Goal: Transaction & Acquisition: Book appointment/travel/reservation

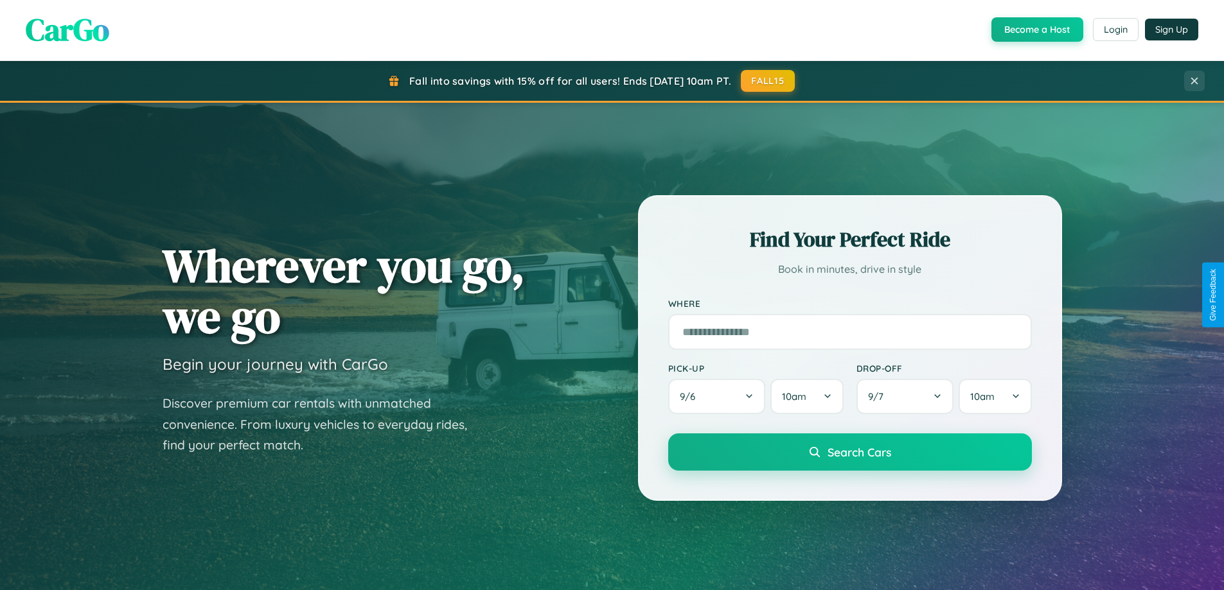
scroll to position [38, 0]
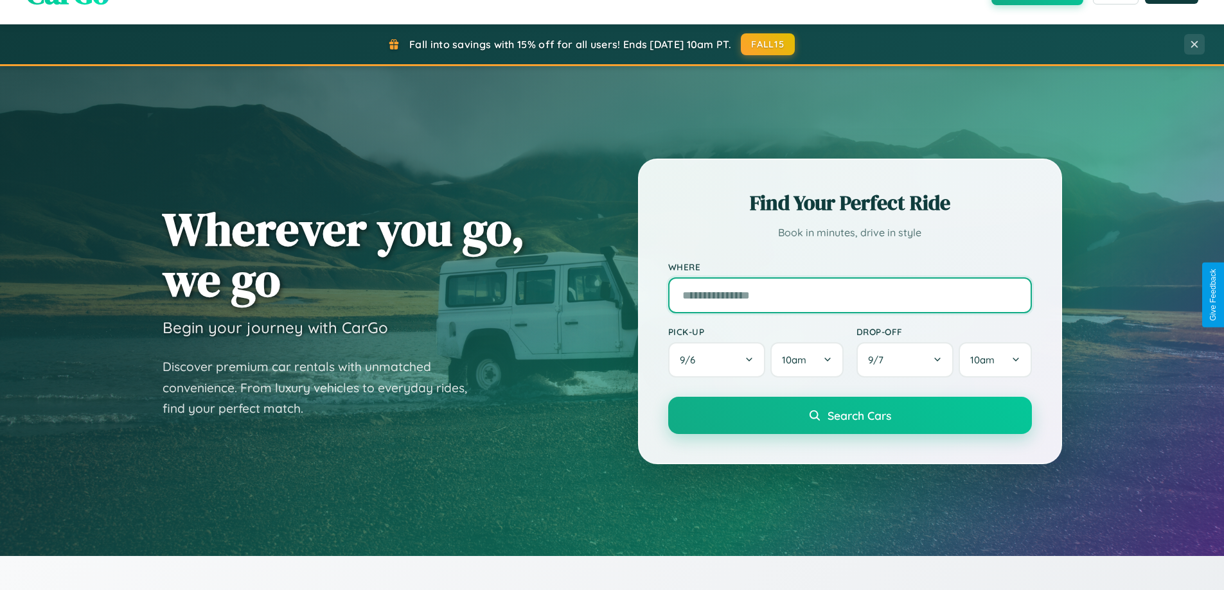
click at [849, 295] on input "text" at bounding box center [850, 295] width 364 height 36
type input "**********"
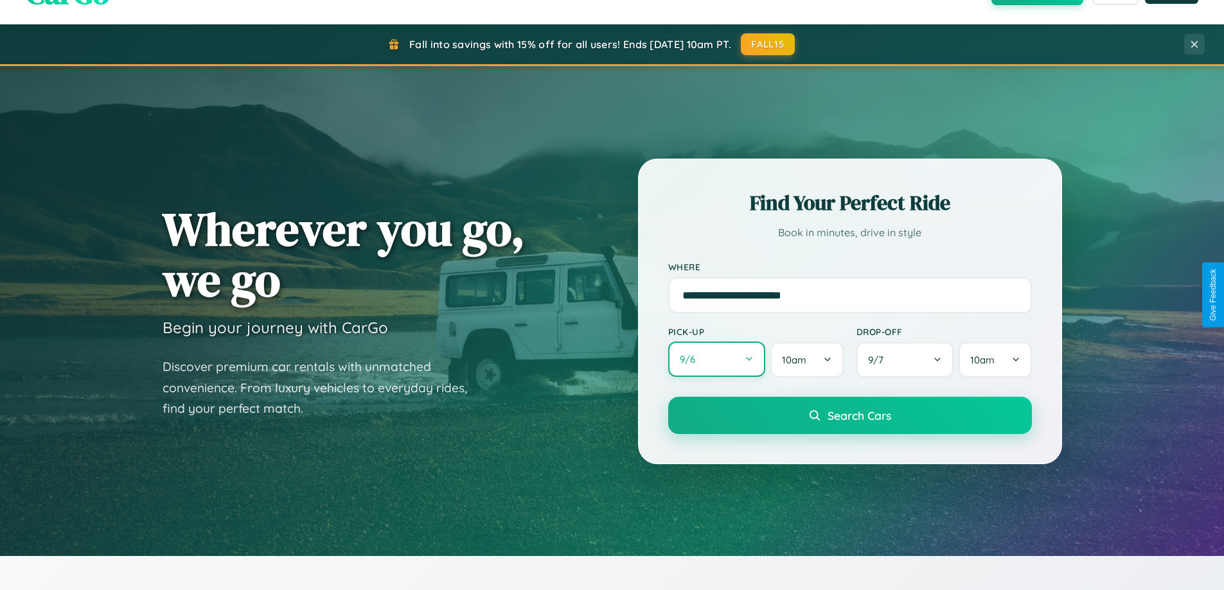
click at [716, 360] on button "9 / 6" at bounding box center [717, 359] width 98 height 35
select select "*"
select select "****"
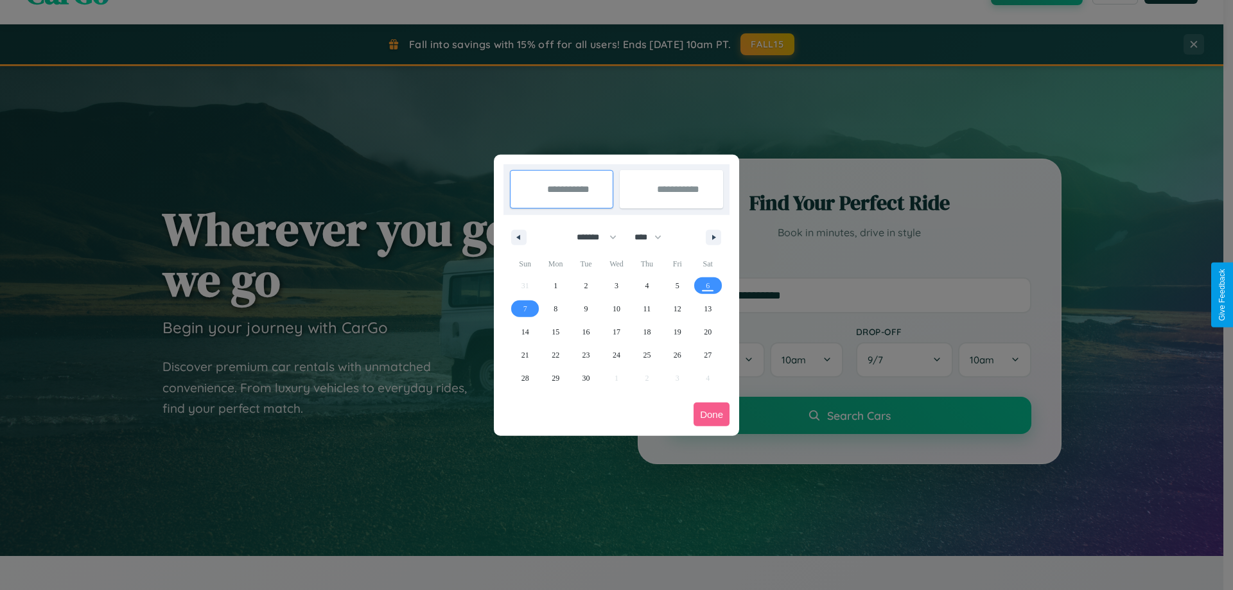
drag, startPoint x: 591, startPoint y: 237, endPoint x: 617, endPoint y: 258, distance: 32.9
click at [591, 237] on select "******* ******** ***** ***** *** **** **** ****** ********* ******* ******** **…" at bounding box center [594, 237] width 55 height 21
click at [616, 308] on span "10" at bounding box center [617, 308] width 8 height 23
type input "**********"
click at [556, 331] on span "15" at bounding box center [556, 332] width 8 height 23
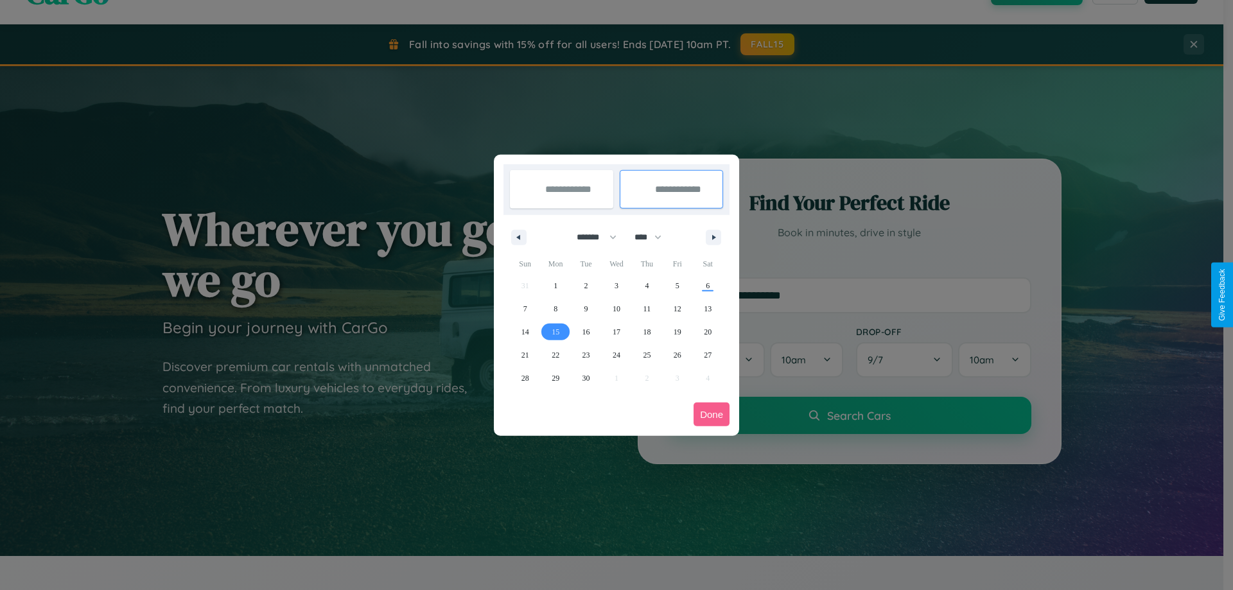
type input "**********"
click at [712, 414] on button "Done" at bounding box center [712, 415] width 36 height 24
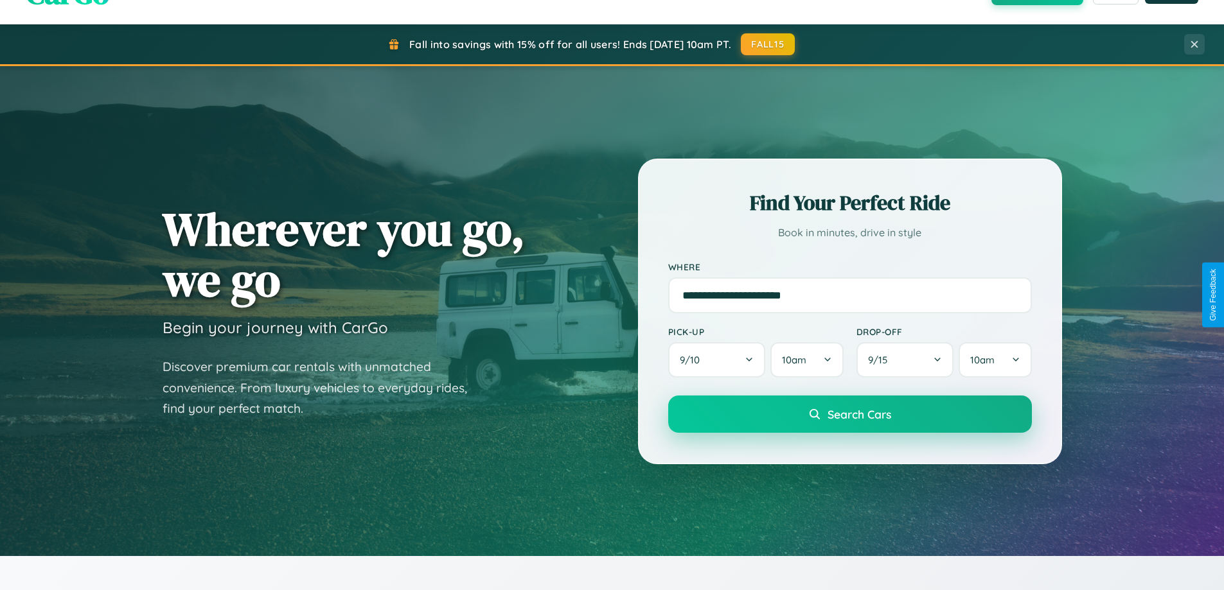
click at [849, 414] on span "Search Cars" at bounding box center [859, 414] width 64 height 14
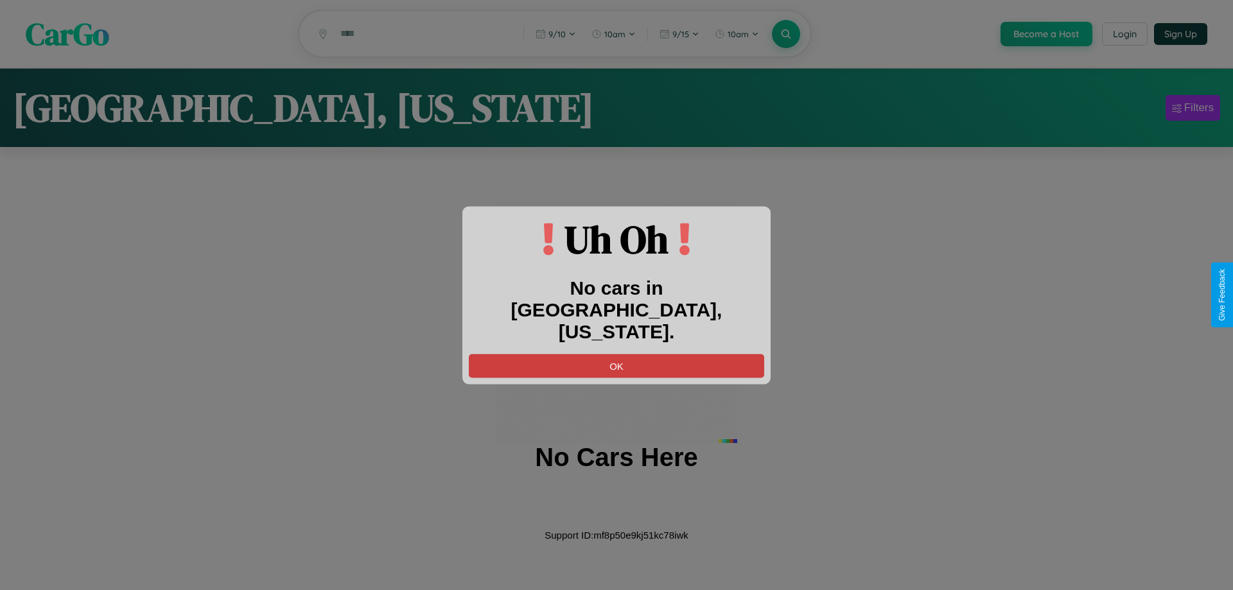
click at [617, 355] on button "OK" at bounding box center [616, 366] width 295 height 24
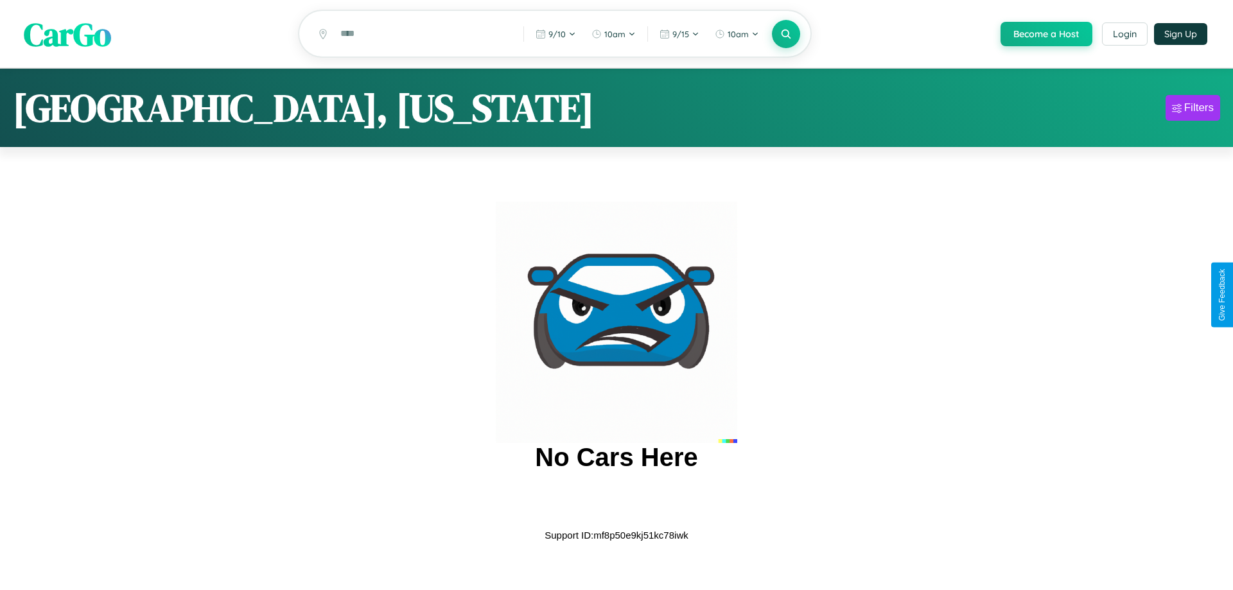
click at [67, 35] on span "CarGo" at bounding box center [67, 34] width 87 height 44
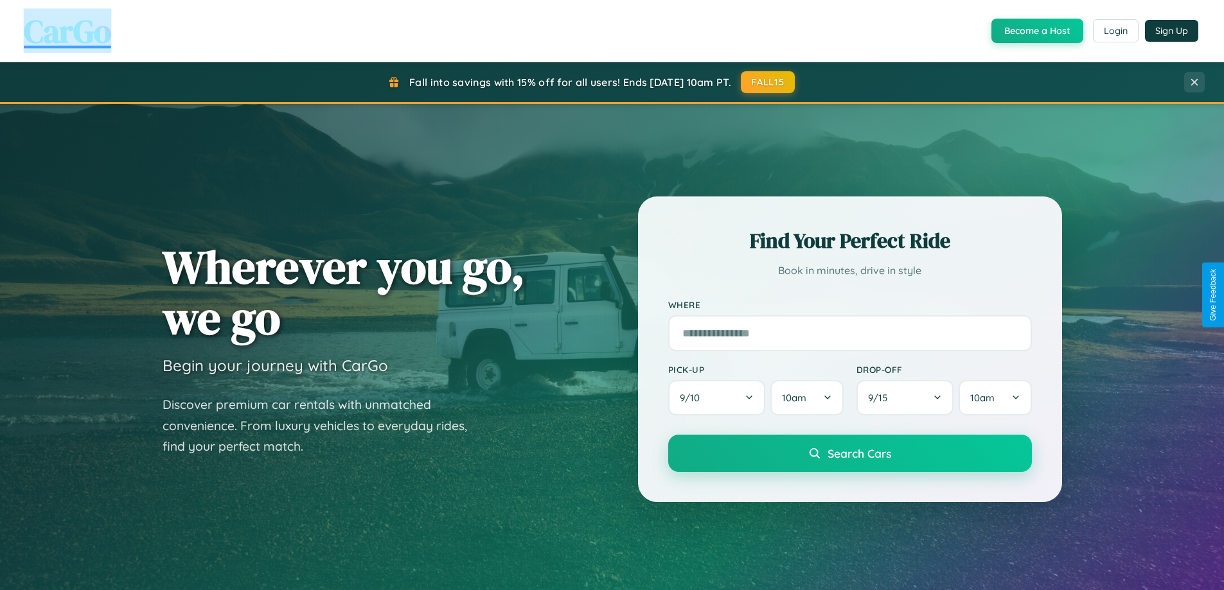
scroll to position [884, 0]
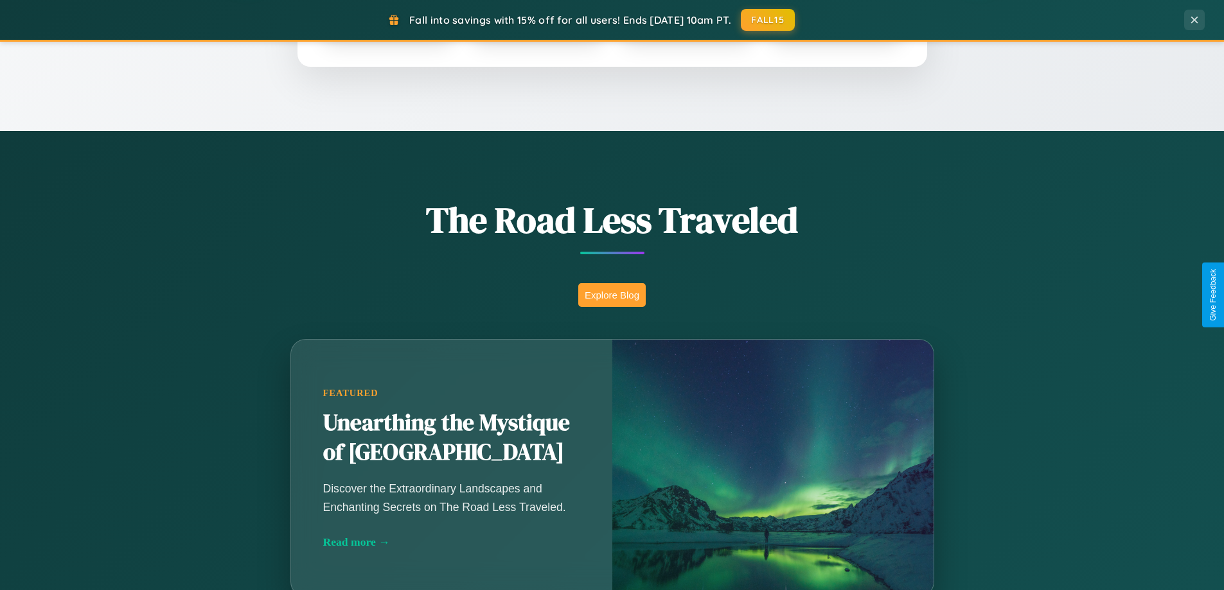
click at [611, 295] on button "Explore Blog" at bounding box center [611, 295] width 67 height 24
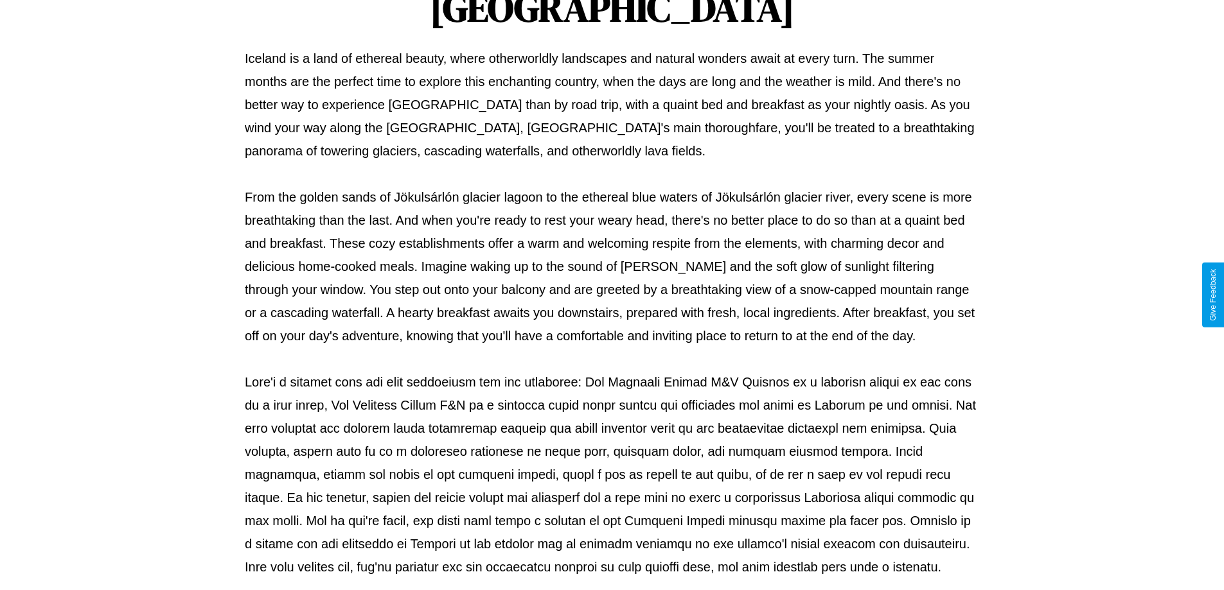
scroll to position [416, 0]
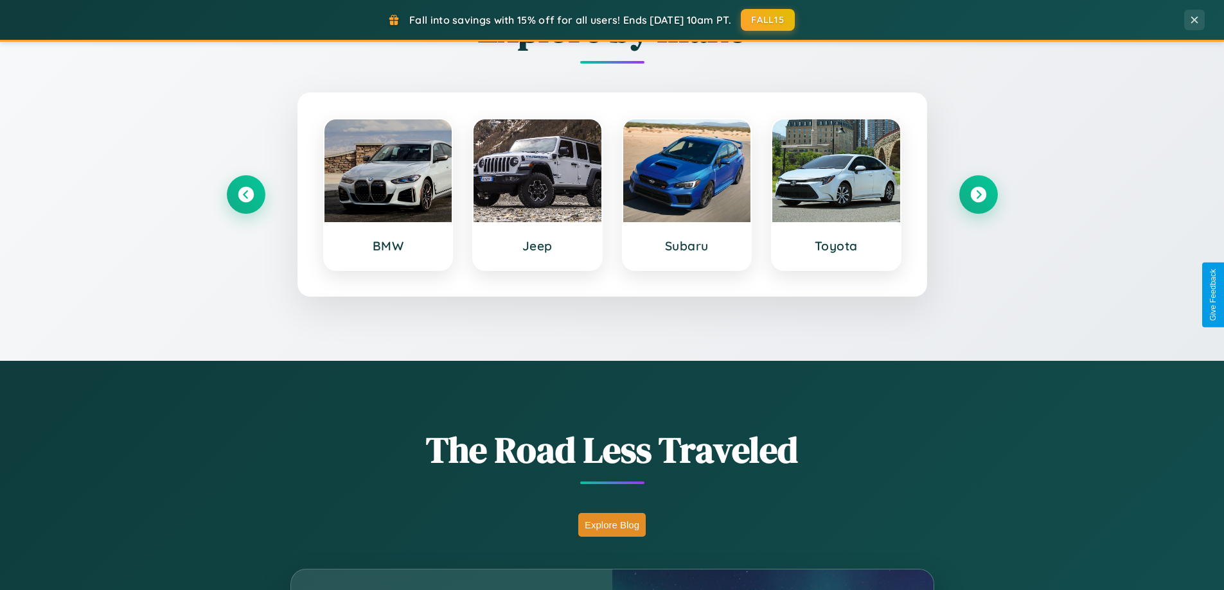
scroll to position [554, 0]
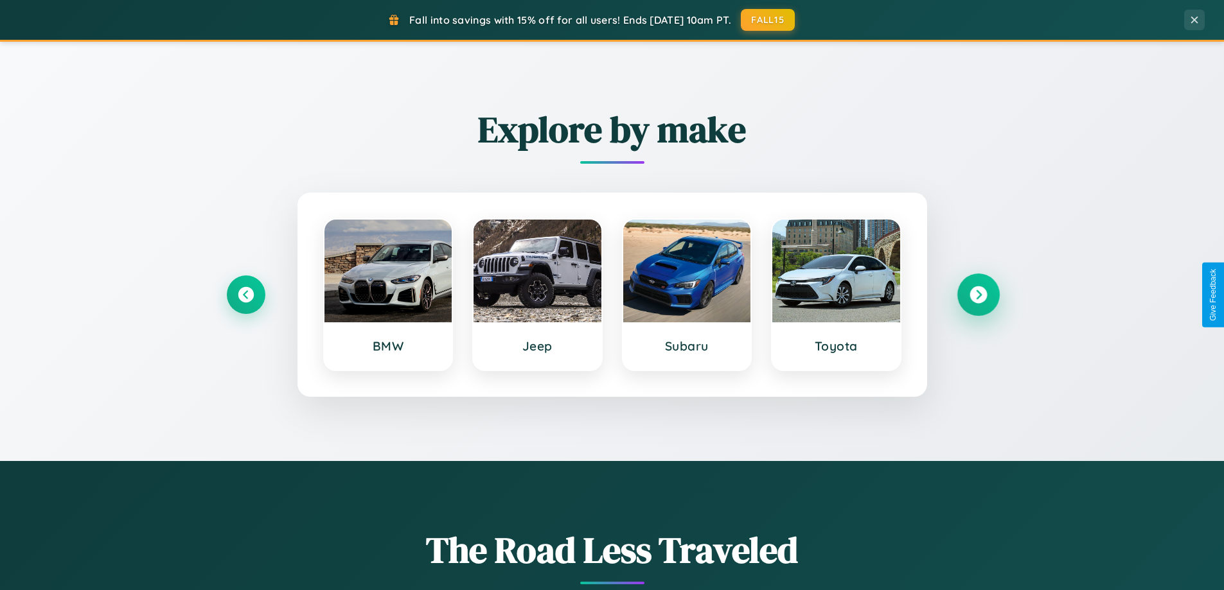
click at [978, 295] on icon at bounding box center [977, 294] width 17 height 17
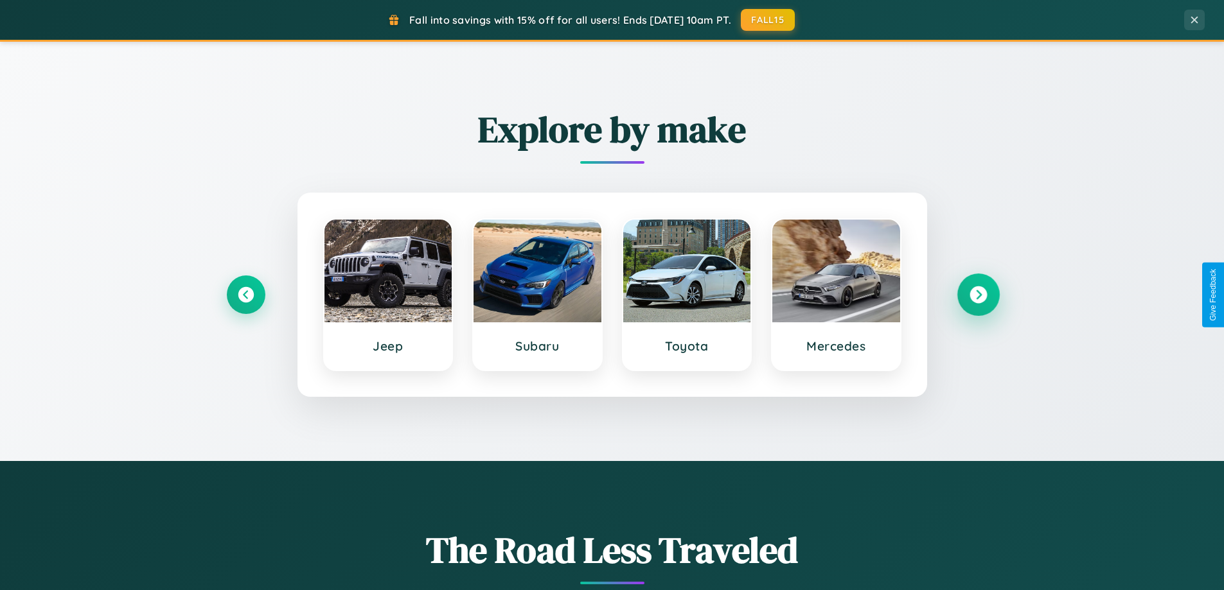
click at [978, 295] on icon at bounding box center [977, 294] width 17 height 17
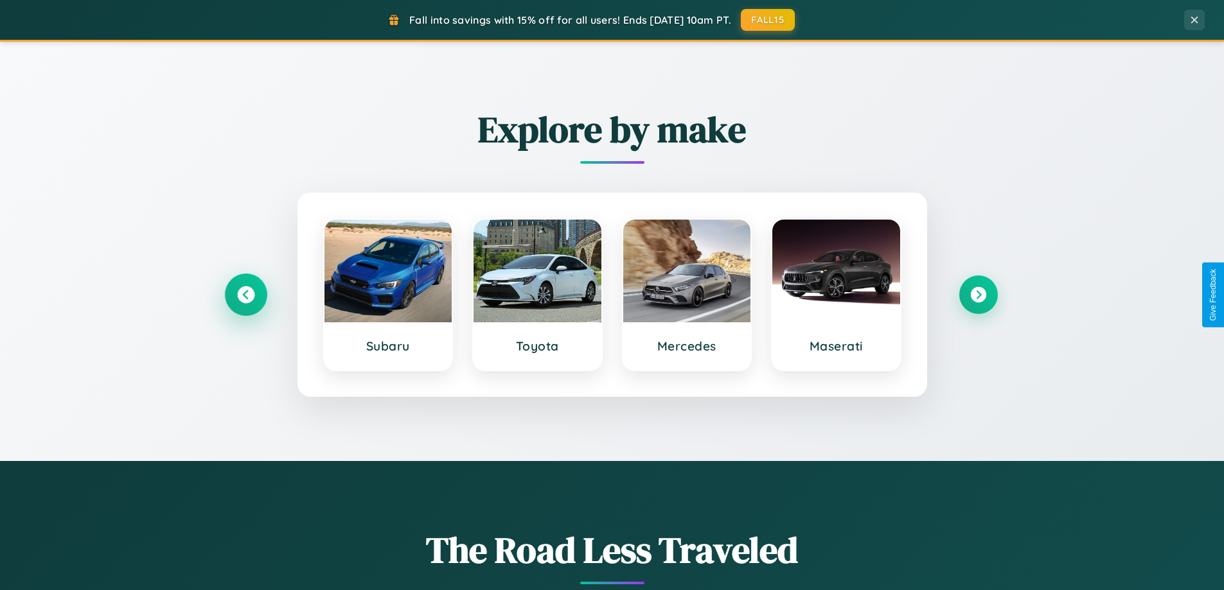
click at [245, 295] on icon at bounding box center [245, 294] width 17 height 17
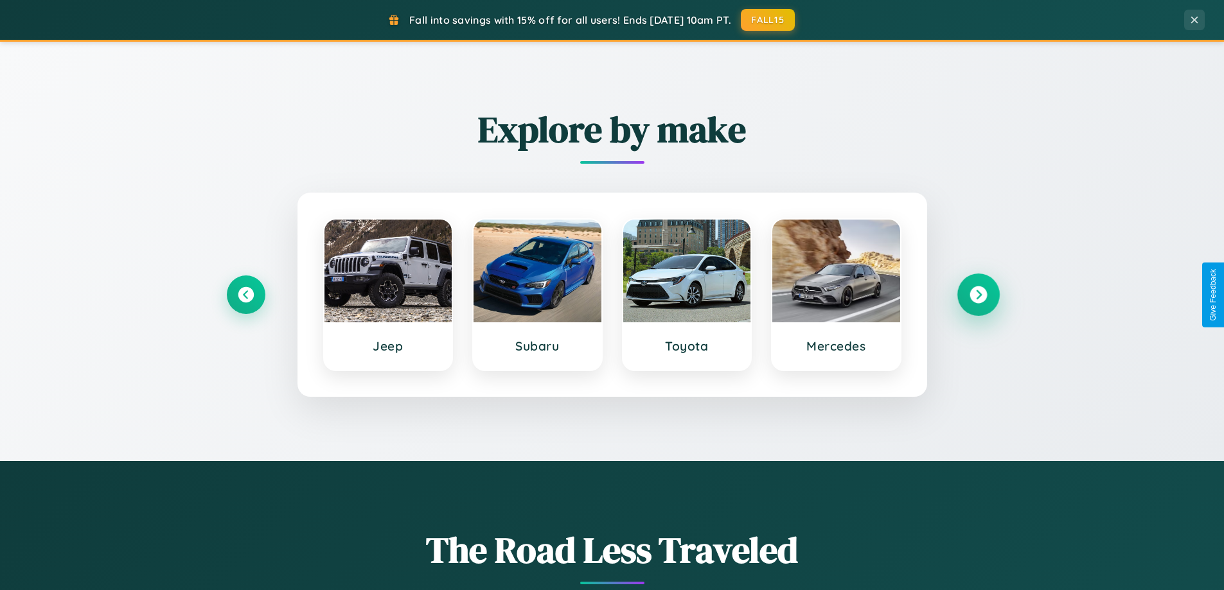
click at [978, 295] on icon at bounding box center [977, 294] width 17 height 17
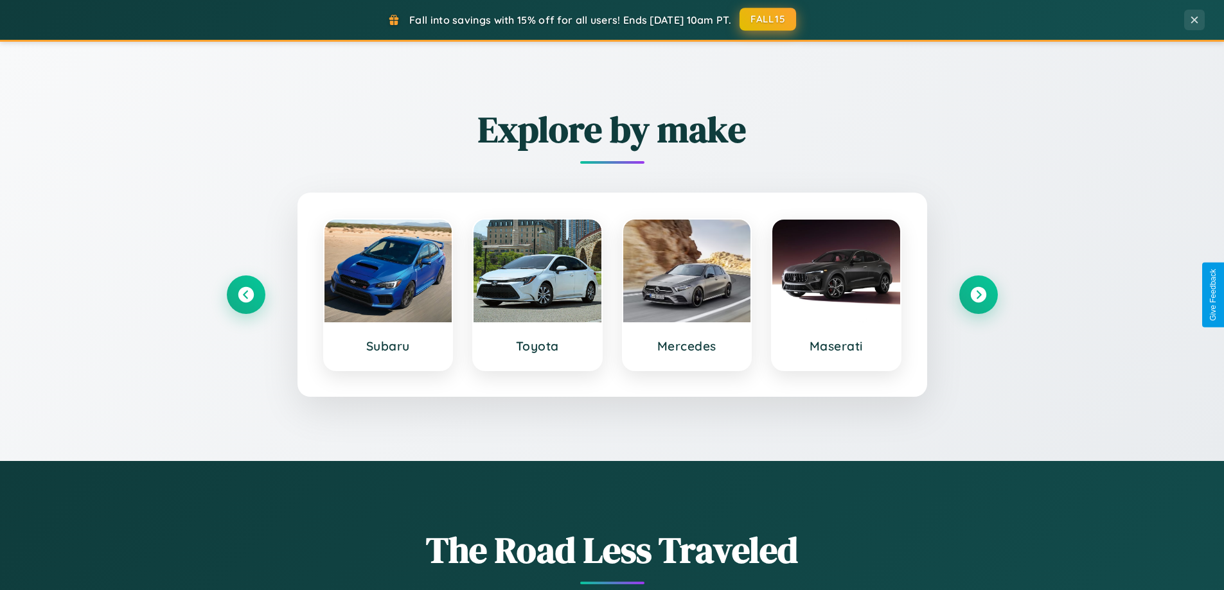
click at [768, 19] on button "FALL15" at bounding box center [767, 19] width 57 height 23
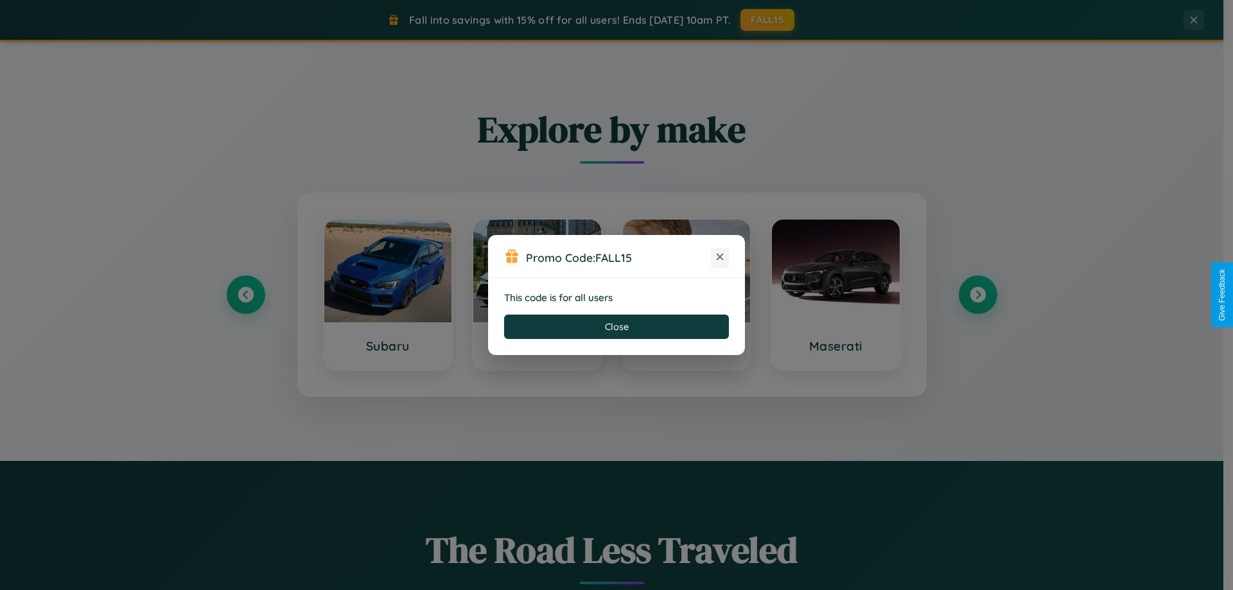
click at [720, 258] on icon at bounding box center [720, 257] width 13 height 13
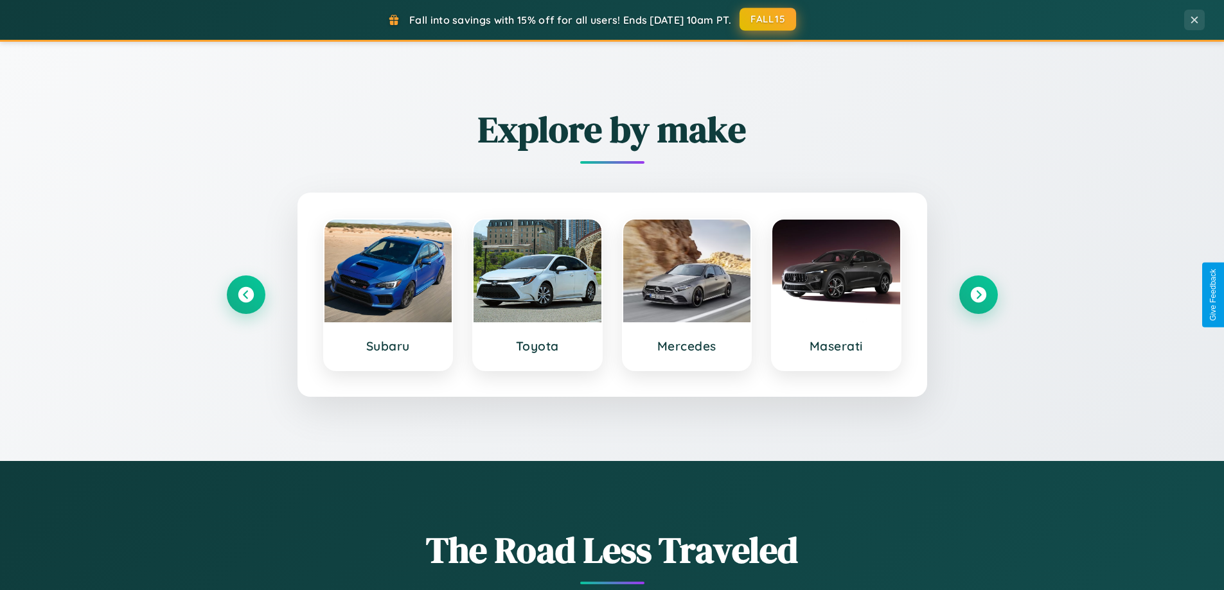
click at [768, 19] on button "FALL15" at bounding box center [767, 19] width 57 height 23
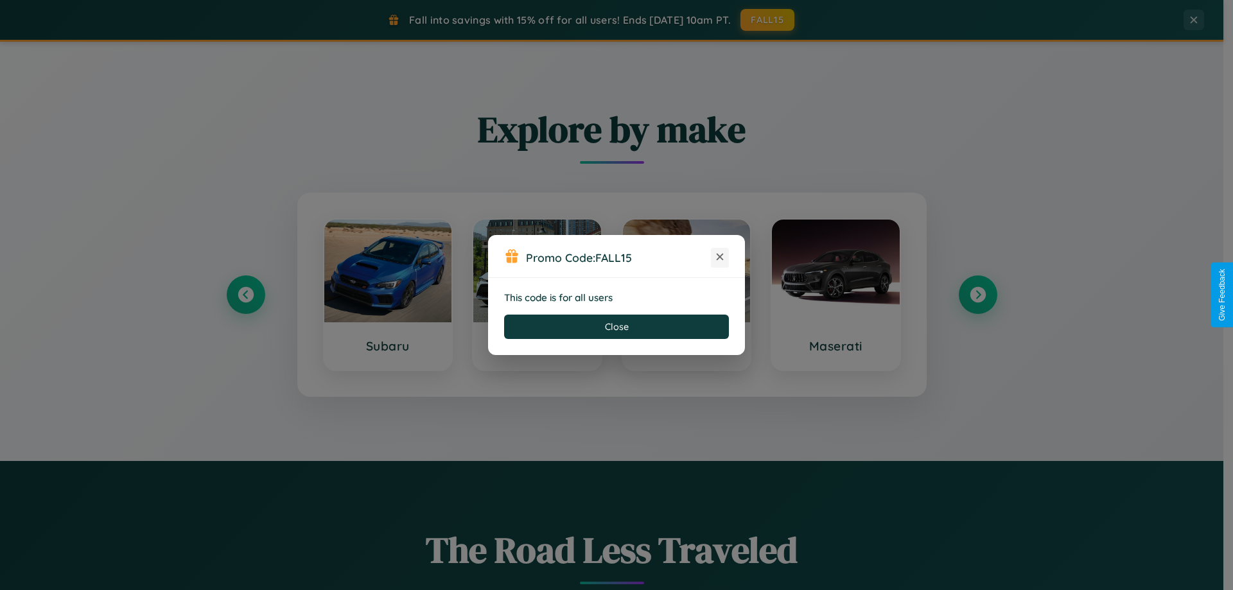
click at [720, 258] on icon at bounding box center [720, 257] width 13 height 13
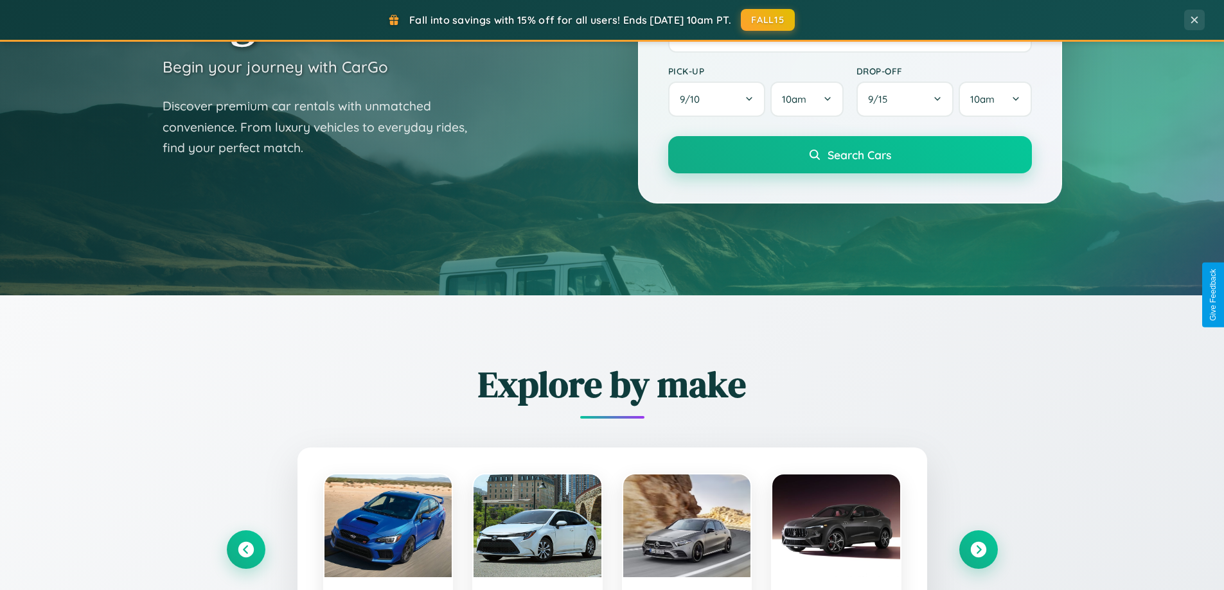
scroll to position [0, 0]
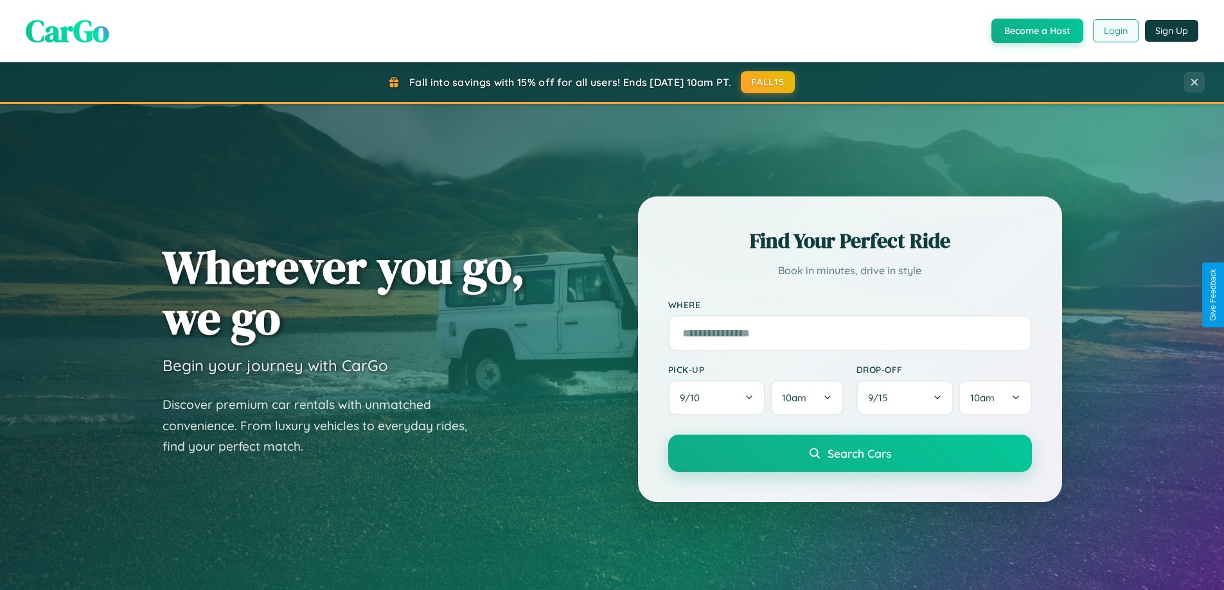
click at [1114, 31] on button "Login" at bounding box center [1116, 30] width 46 height 23
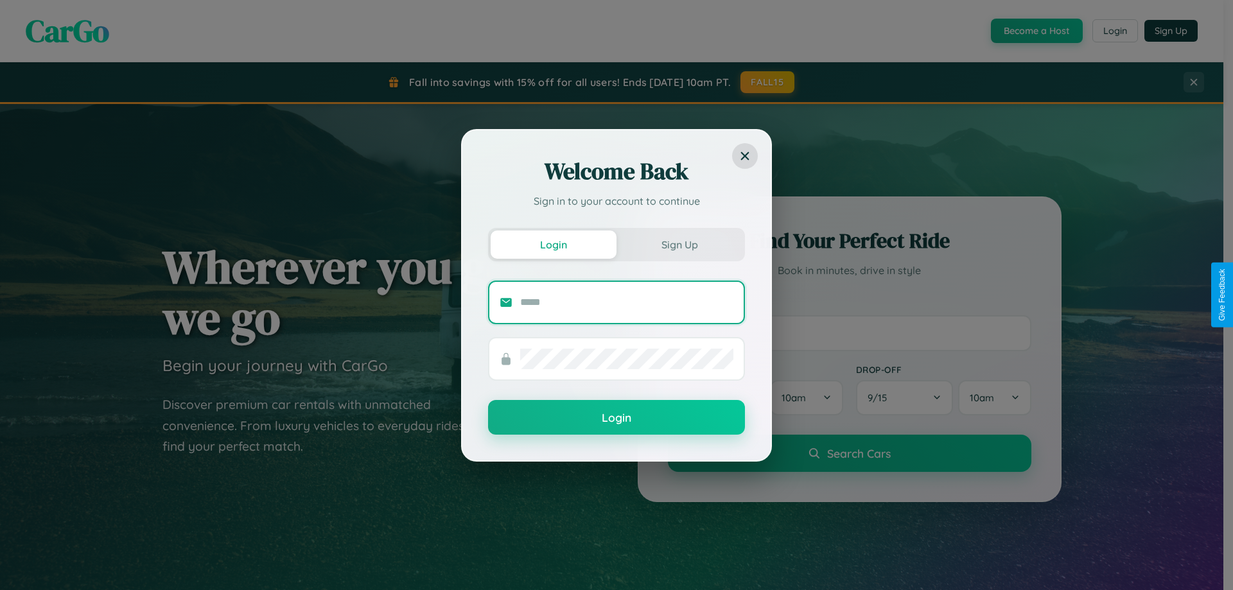
click at [627, 302] on input "text" at bounding box center [626, 302] width 213 height 21
type input "**********"
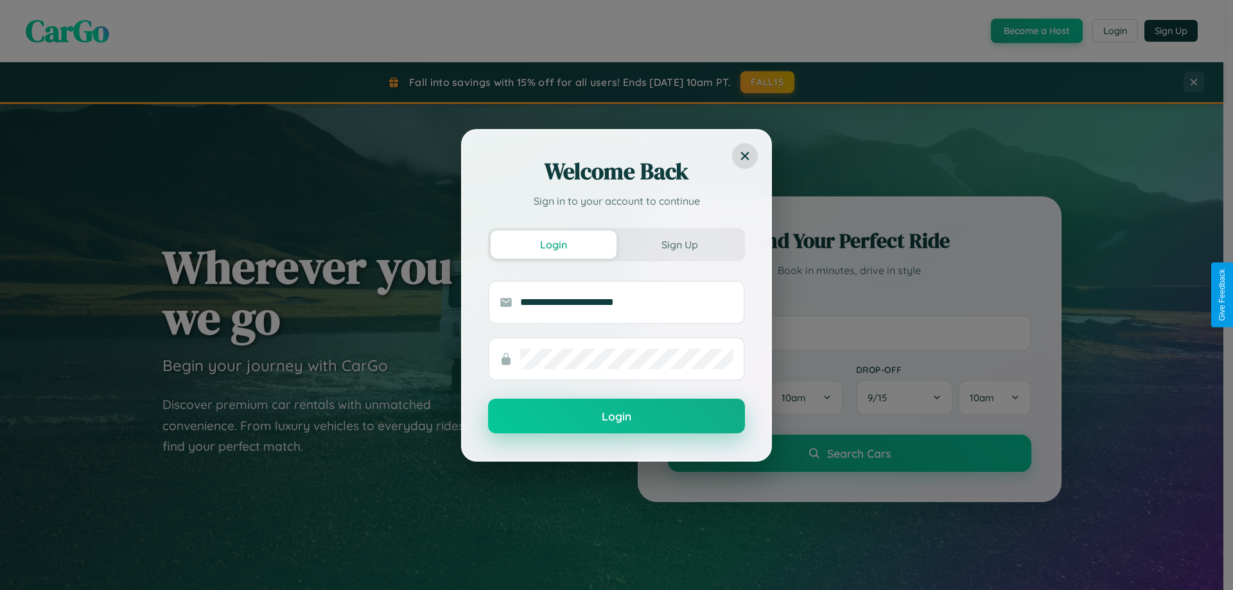
click at [617, 417] on button "Login" at bounding box center [616, 416] width 257 height 35
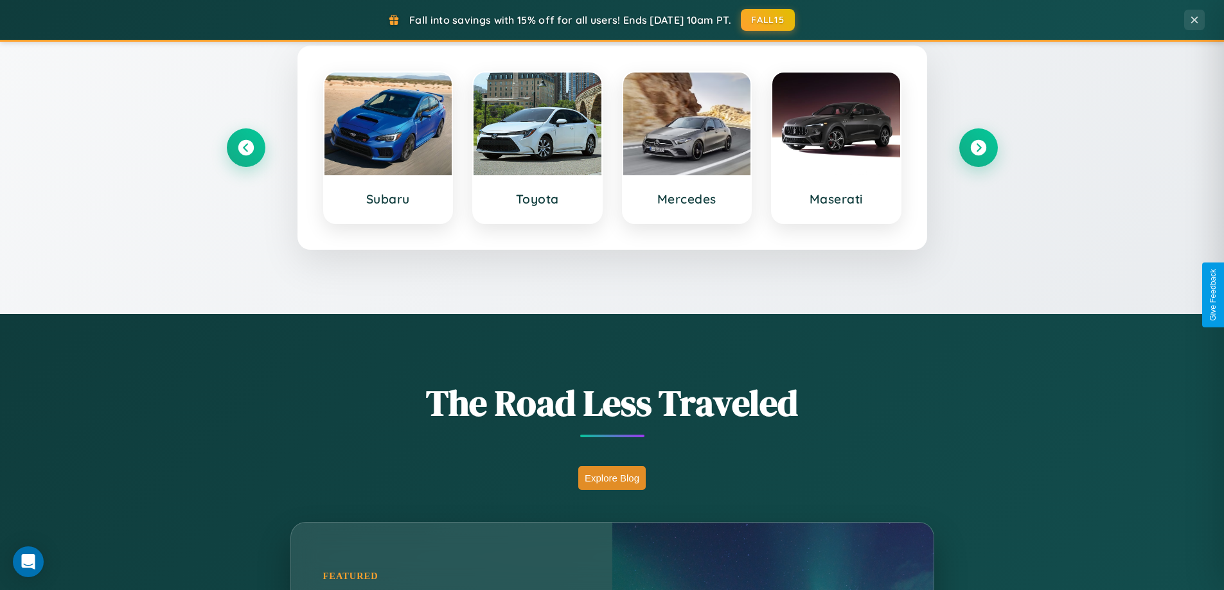
scroll to position [2064, 0]
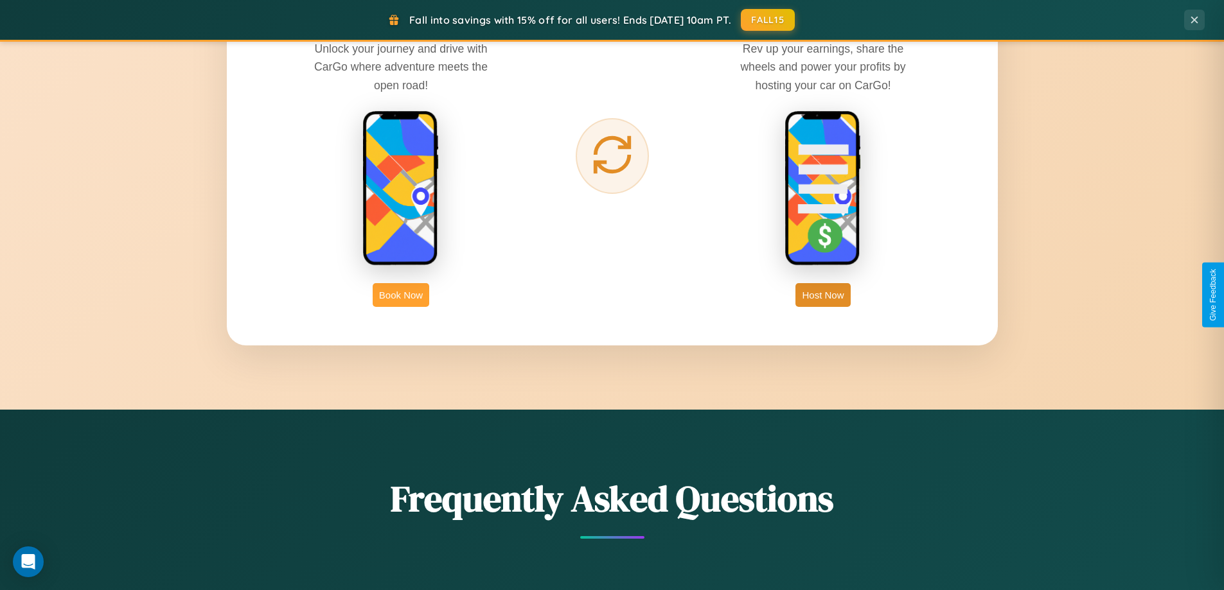
click at [401, 295] on button "Book Now" at bounding box center [401, 295] width 57 height 24
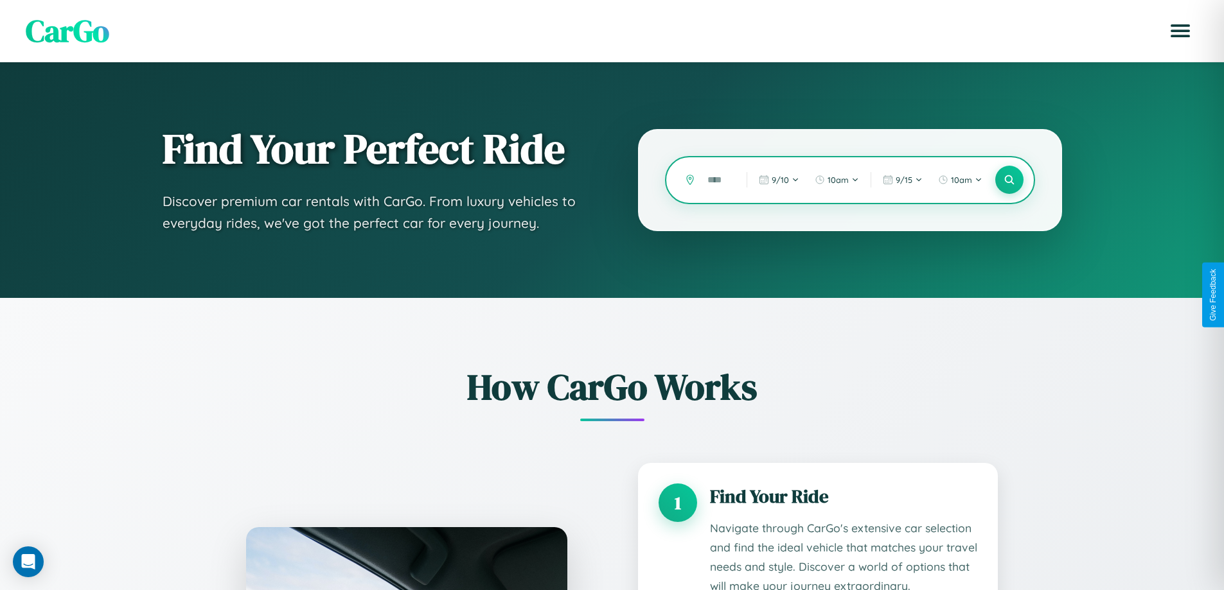
click at [717, 180] on input "text" at bounding box center [717, 180] width 33 height 22
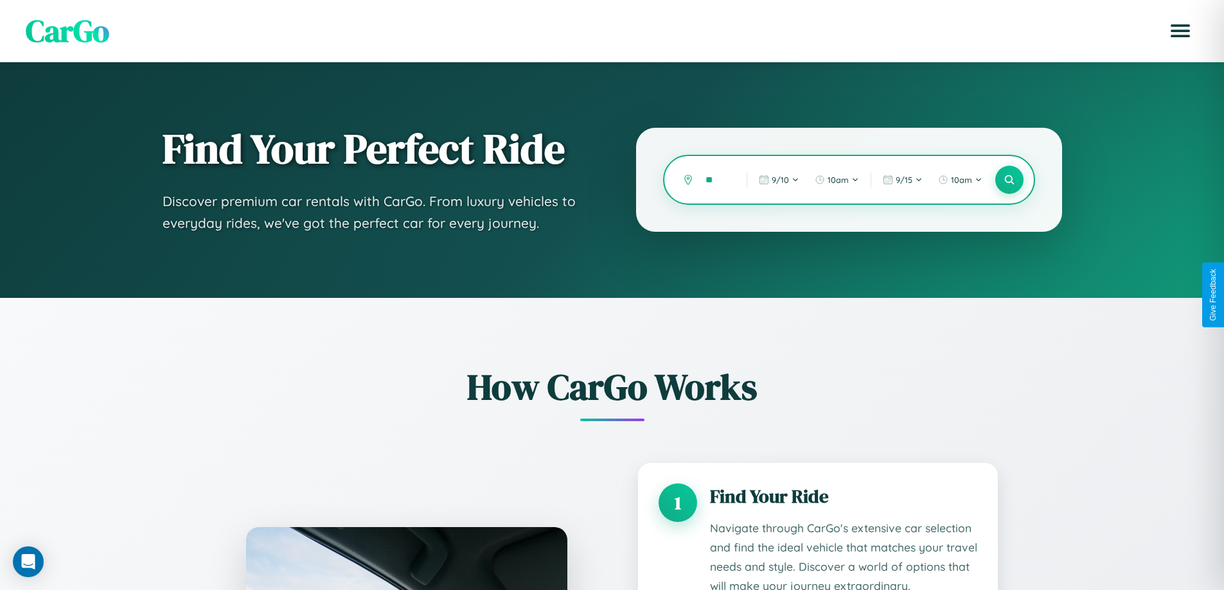
type input "*"
type input "*******"
click at [1008, 180] on icon at bounding box center [1009, 180] width 12 height 12
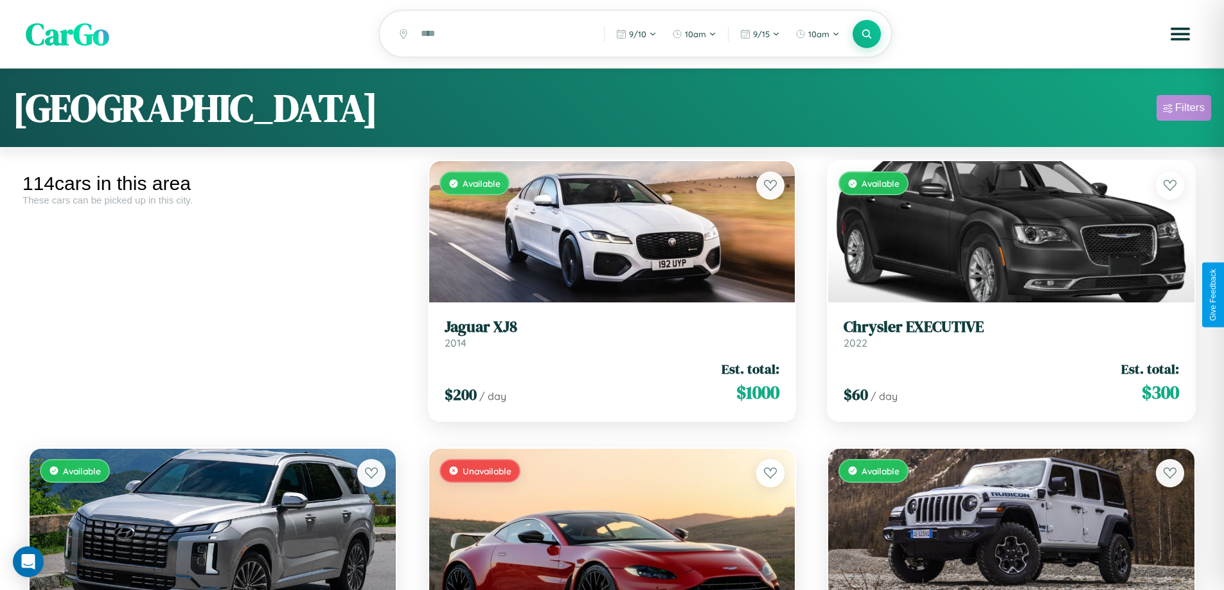
click at [1183, 110] on div "Filters" at bounding box center [1190, 107] width 30 height 13
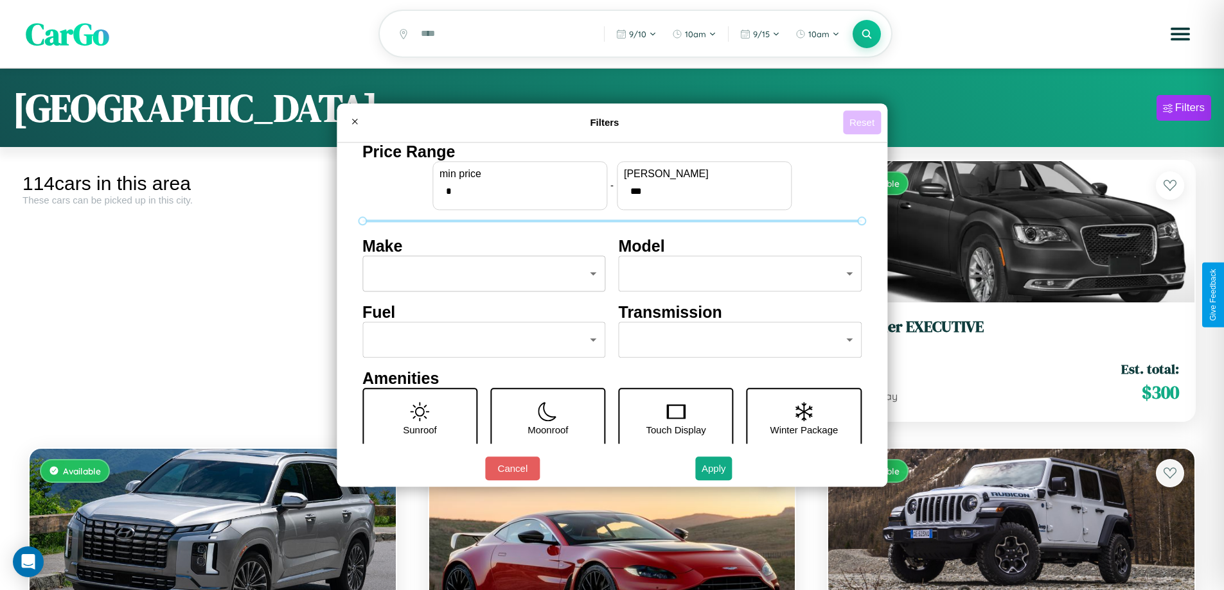
click at [863, 122] on button "Reset" at bounding box center [862, 122] width 38 height 24
